Goal: Information Seeking & Learning: Learn about a topic

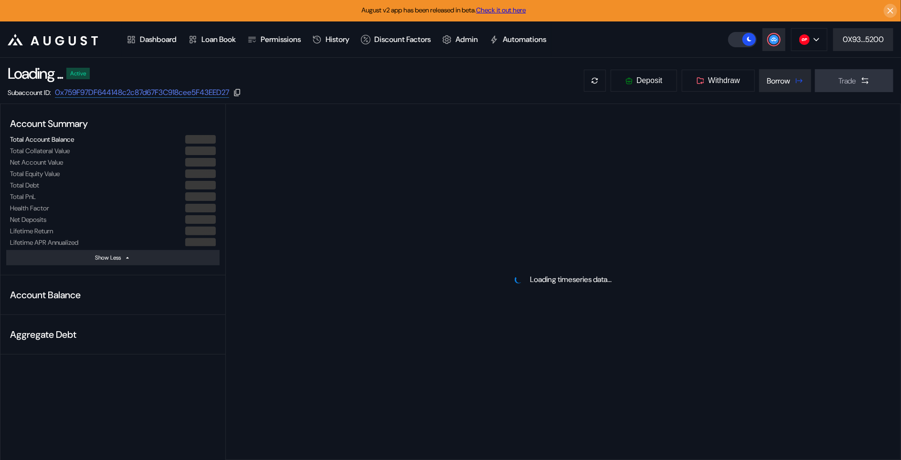
select select "*"
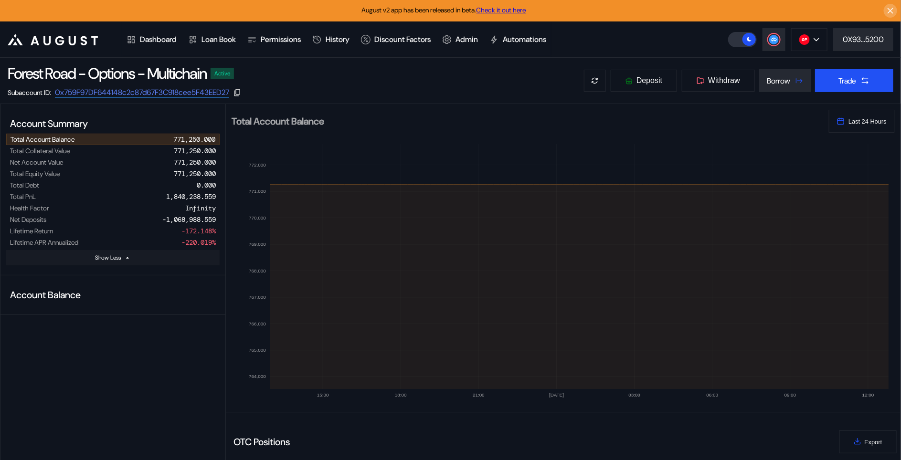
click at [173, 262] on button "Show Less" at bounding box center [113, 257] width 214 height 15
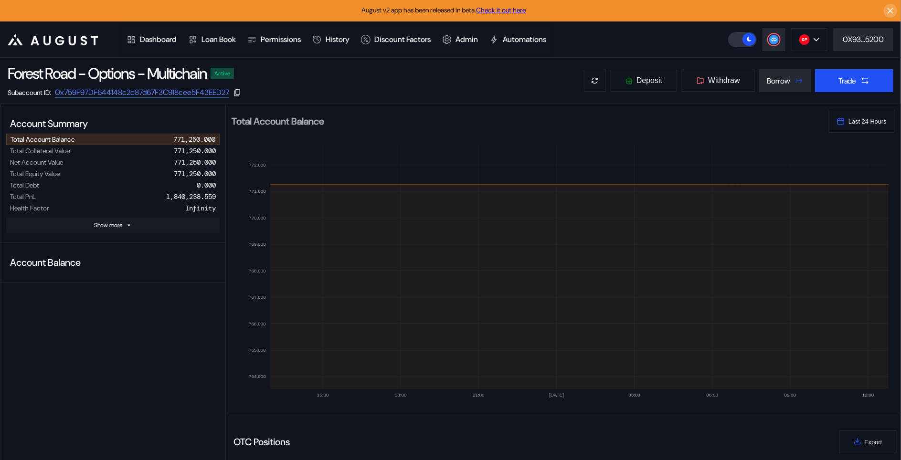
click at [174, 230] on button "Show more" at bounding box center [113, 225] width 214 height 15
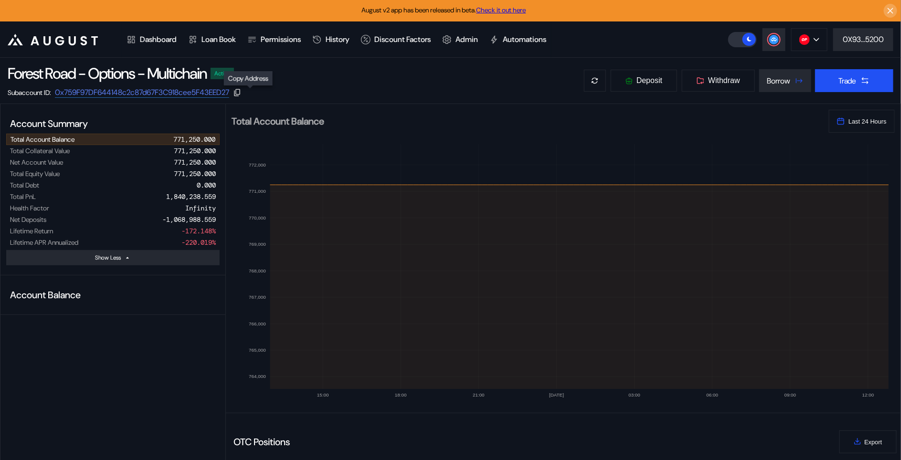
click at [242, 94] on icon at bounding box center [237, 92] width 9 height 9
